Goal: Find specific page/section: Find specific page/section

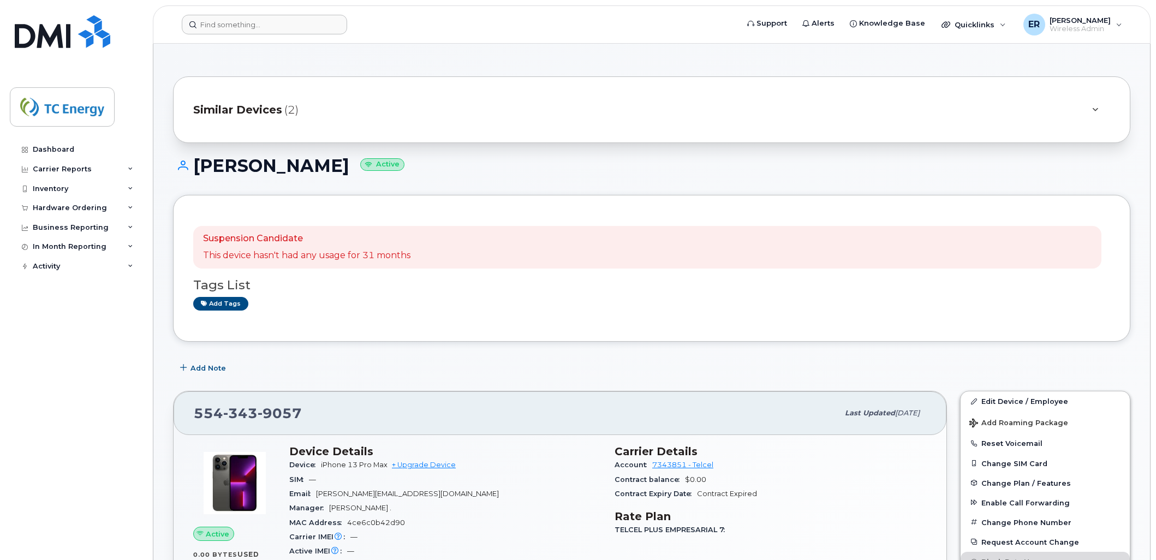
scroll to position [32, 0]
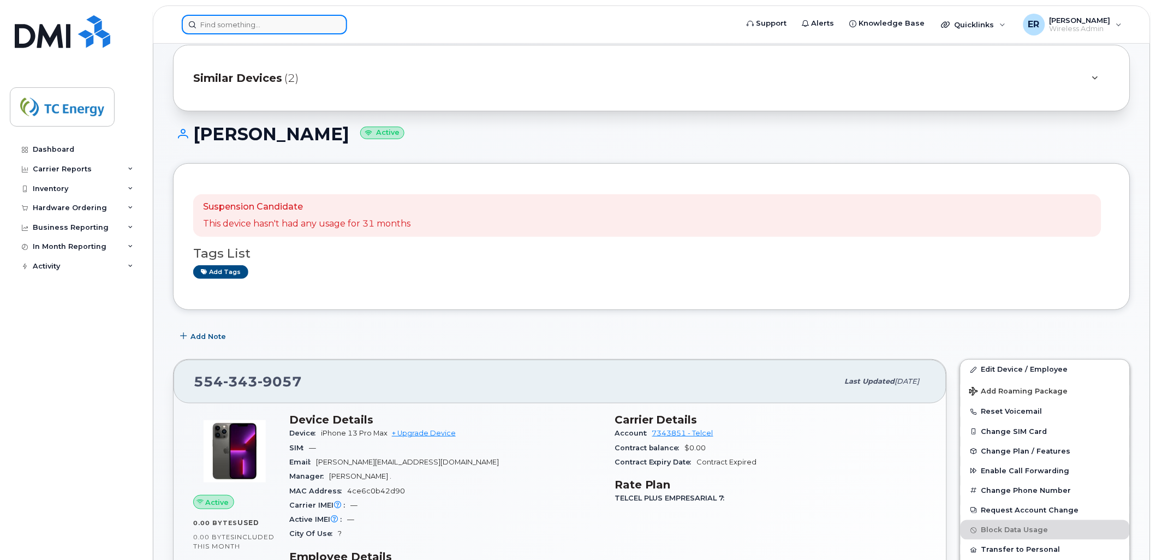
click at [234, 25] on input at bounding box center [264, 25] width 165 height 20
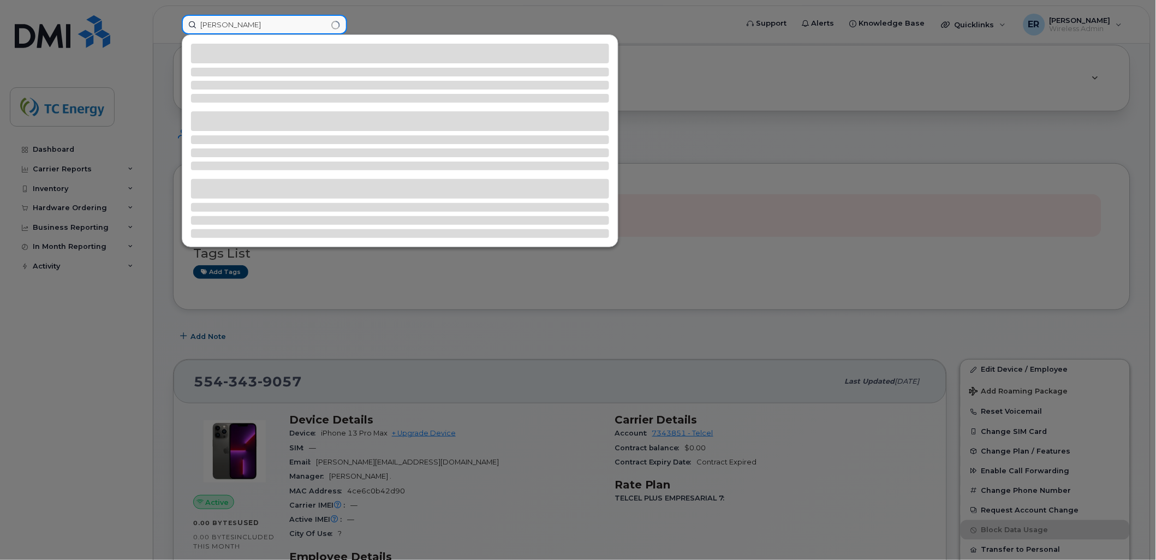
type input "patricia silis"
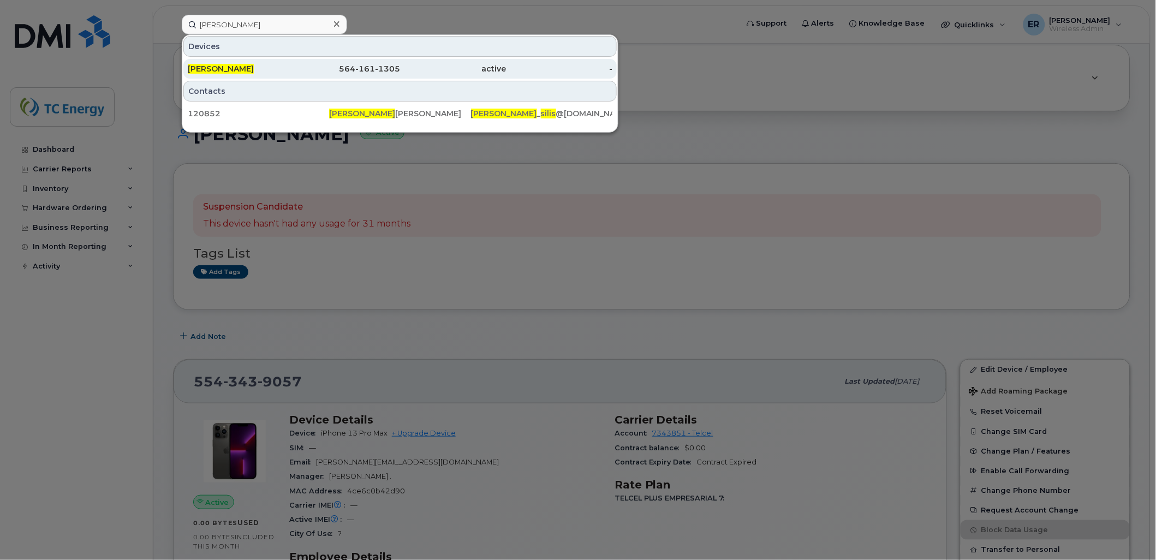
click at [359, 69] on div "564-161-1305" at bounding box center [347, 68] width 106 height 11
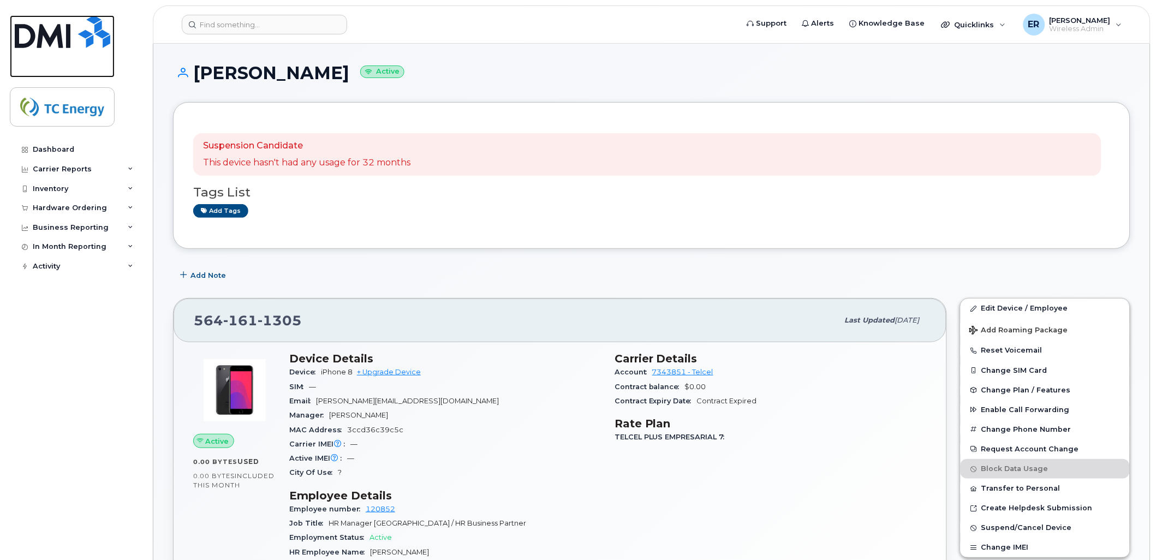
click at [61, 32] on img at bounding box center [63, 31] width 96 height 33
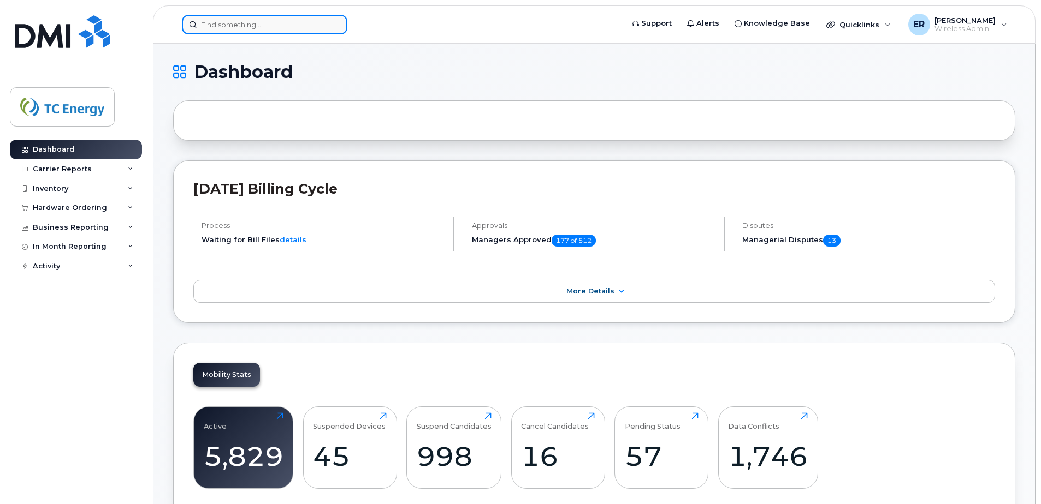
click at [334, 27] on div at bounding box center [264, 25] width 165 height 20
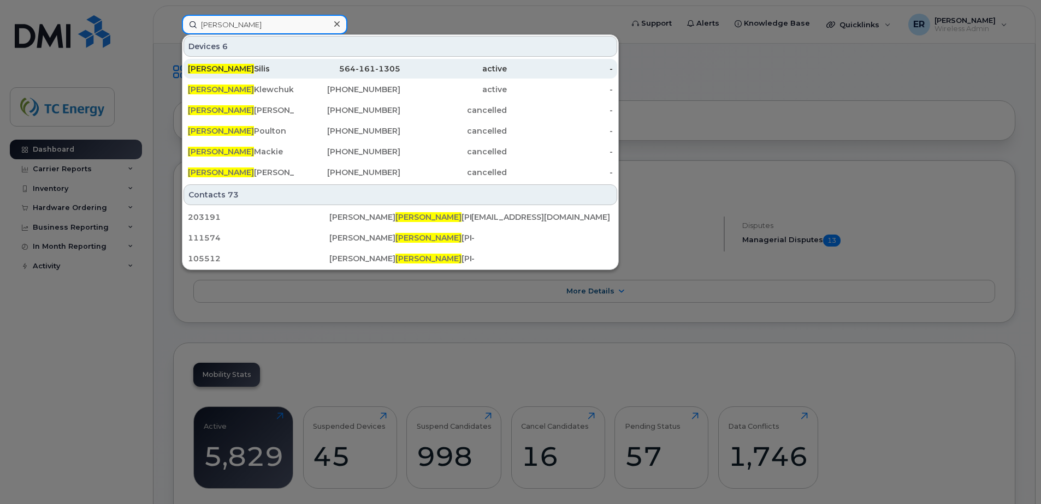
type input "patricia"
click at [275, 69] on div "Patricia Silis" at bounding box center [241, 68] width 106 height 11
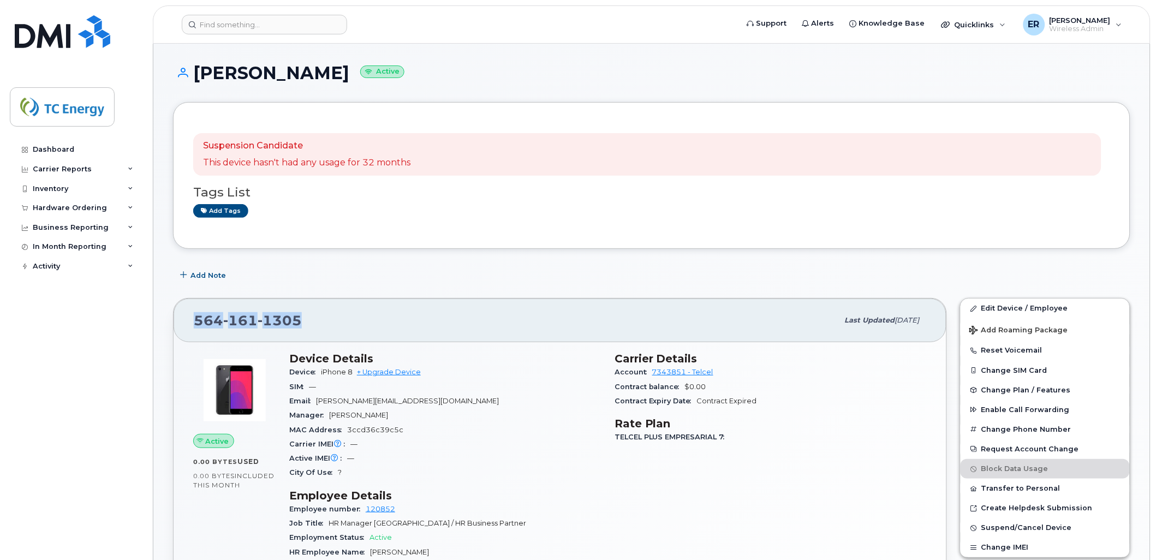
drag, startPoint x: 274, startPoint y: 318, endPoint x: 172, endPoint y: 318, distance: 101.5
click at [172, 318] on div "564 161 1305 Last updated [DATE] Active 0.00 Bytes  used 0.00 Bytes  included t…" at bounding box center [560, 500] width 787 height 417
copy span "564 161 1305"
click at [269, 22] on input at bounding box center [264, 25] width 165 height 20
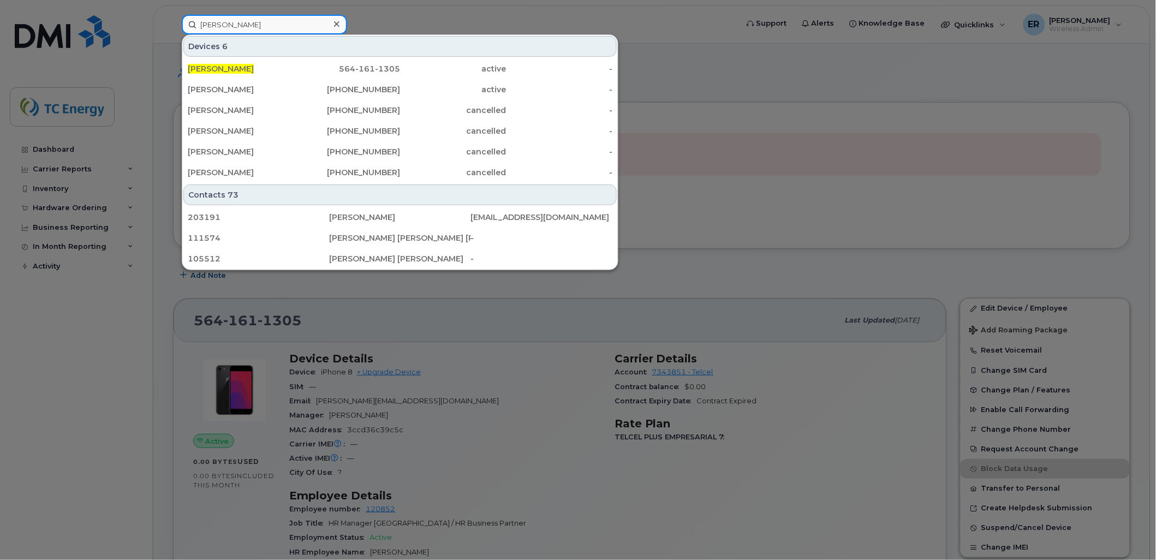
type input "patricia silis"
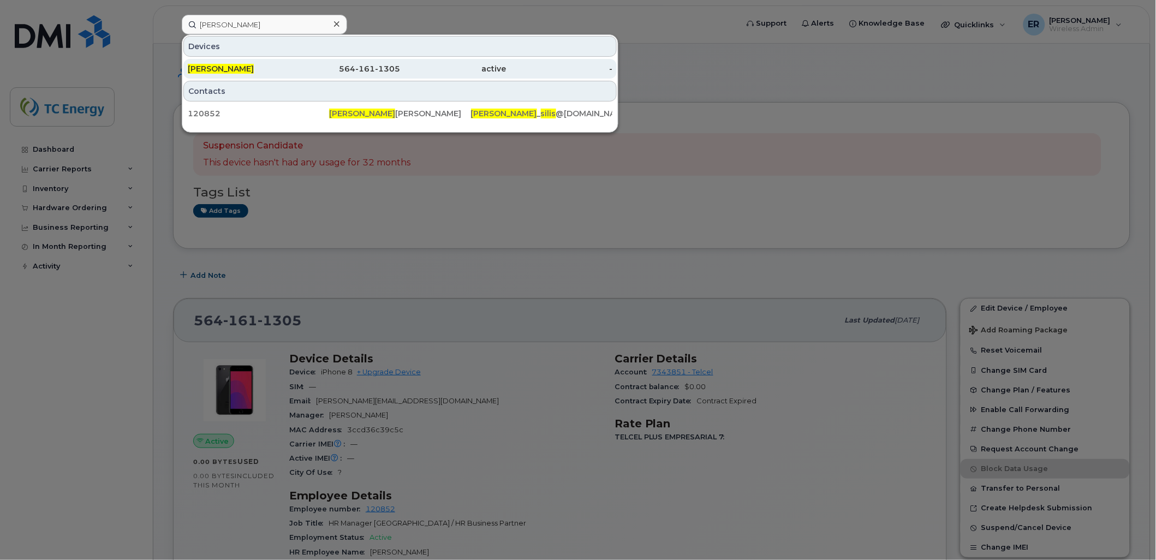
click at [368, 67] on div "564-161-1305" at bounding box center [347, 68] width 106 height 11
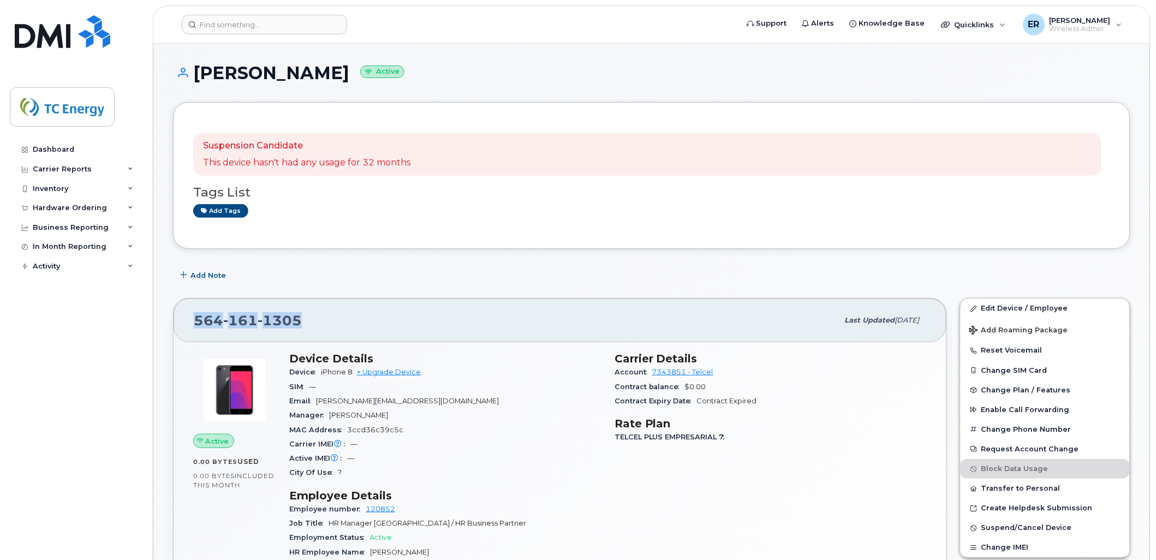
drag, startPoint x: 305, startPoint y: 323, endPoint x: 182, endPoint y: 315, distance: 122.5
click at [183, 315] on div "564 161 1305 Last updated Aug 03, 2025" at bounding box center [560, 321] width 773 height 44
copy span "564 161 1305"
click at [253, 27] on input at bounding box center [264, 25] width 165 height 20
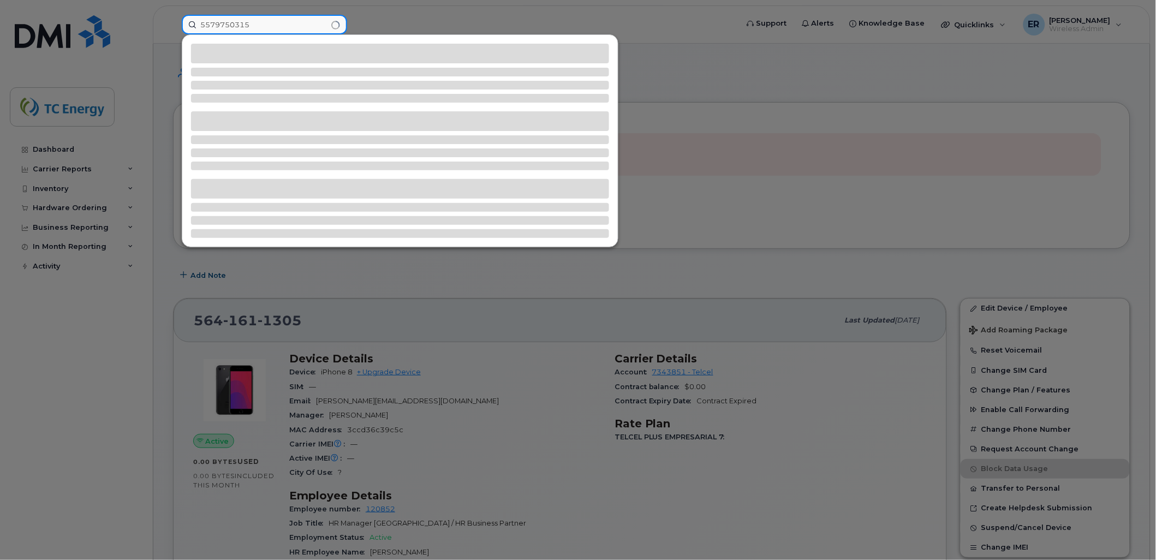
type input "5579750315"
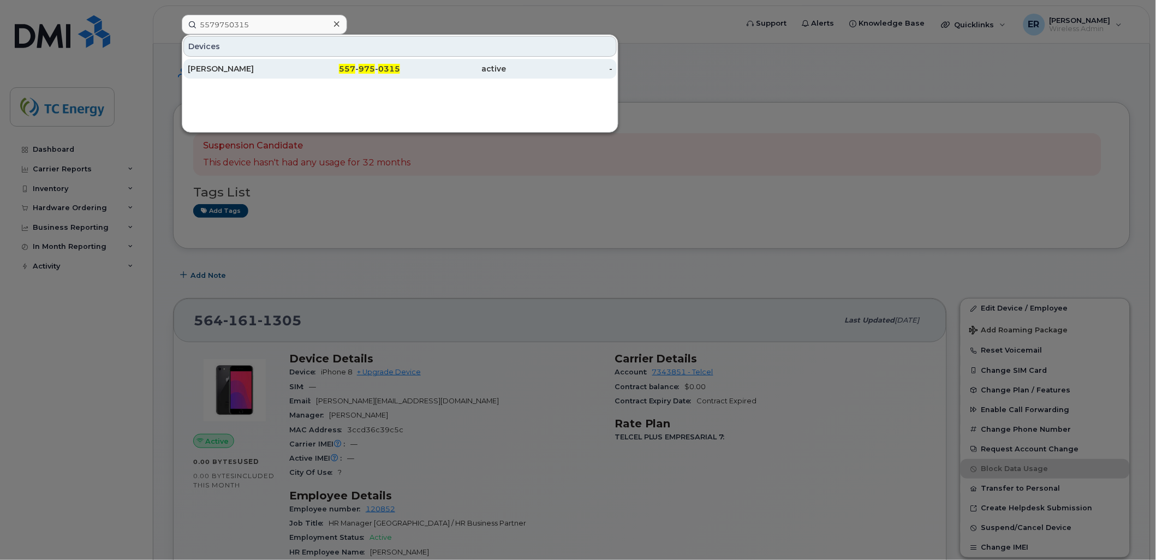
click at [188, 66] on div "[PERSON_NAME]" at bounding box center [241, 68] width 106 height 11
